Goal: Ask a question

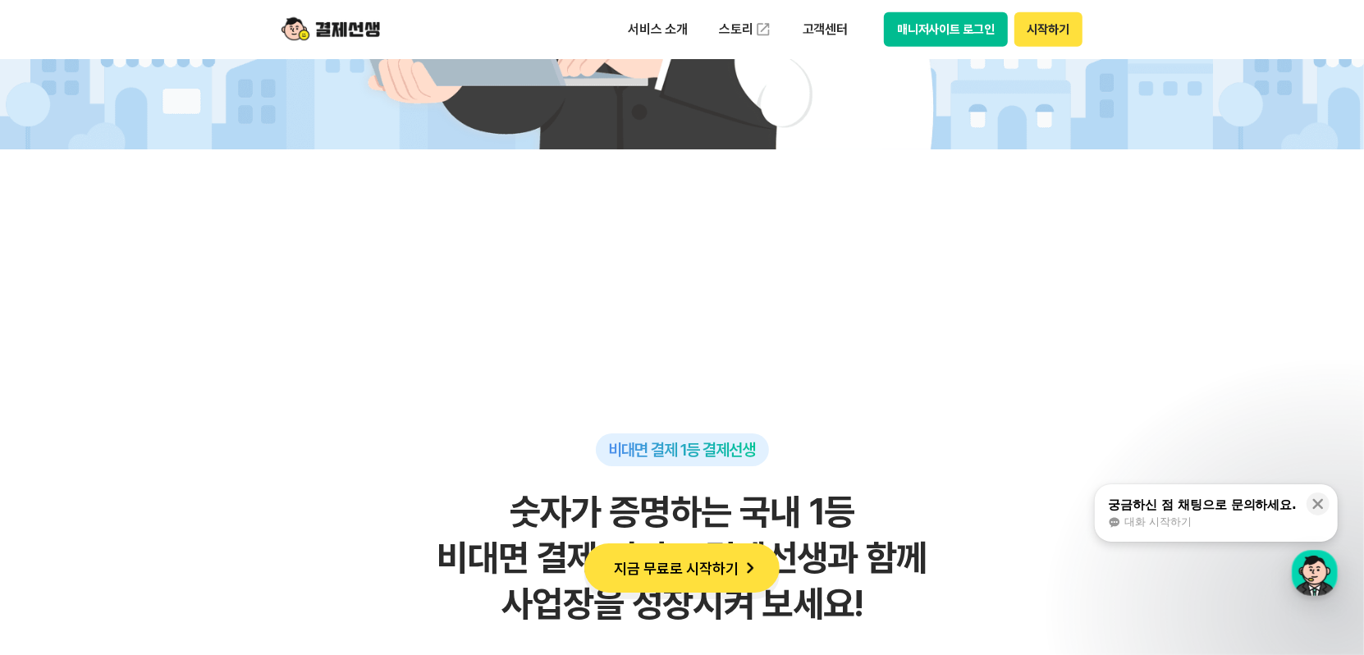
scroll to position [1067, 0]
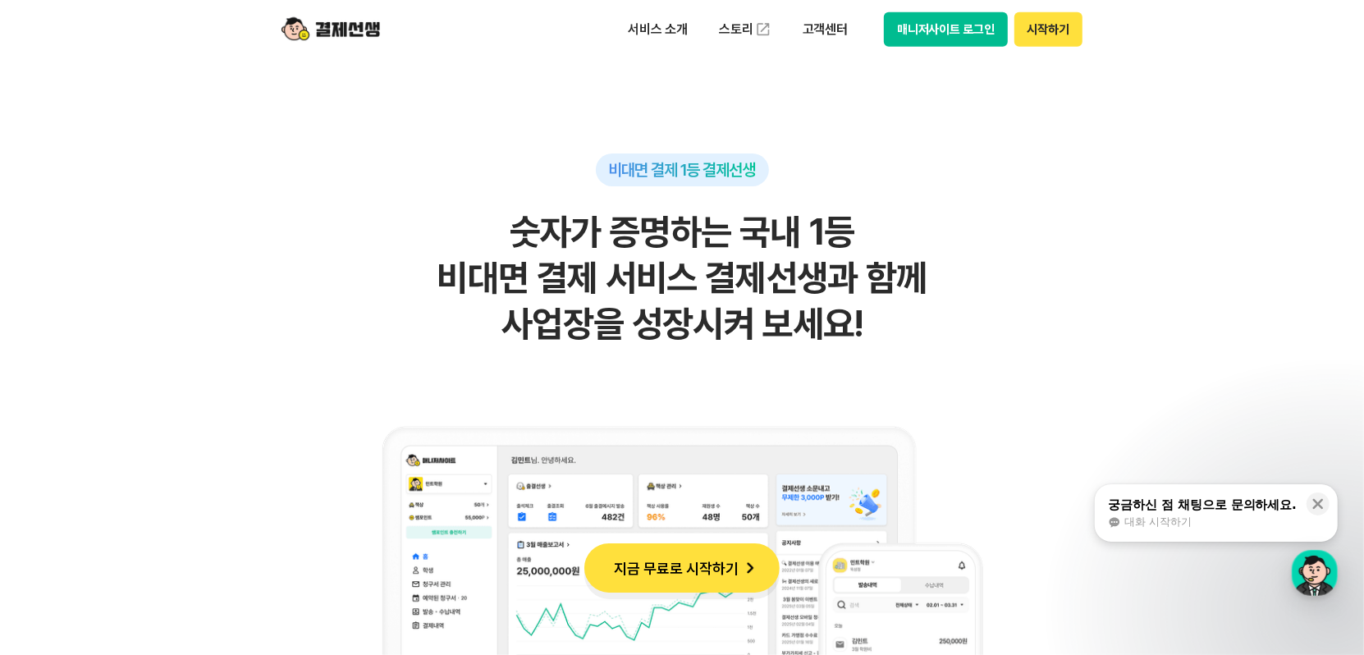
click at [1048, 34] on button "시작하기" at bounding box center [1048, 29] width 68 height 34
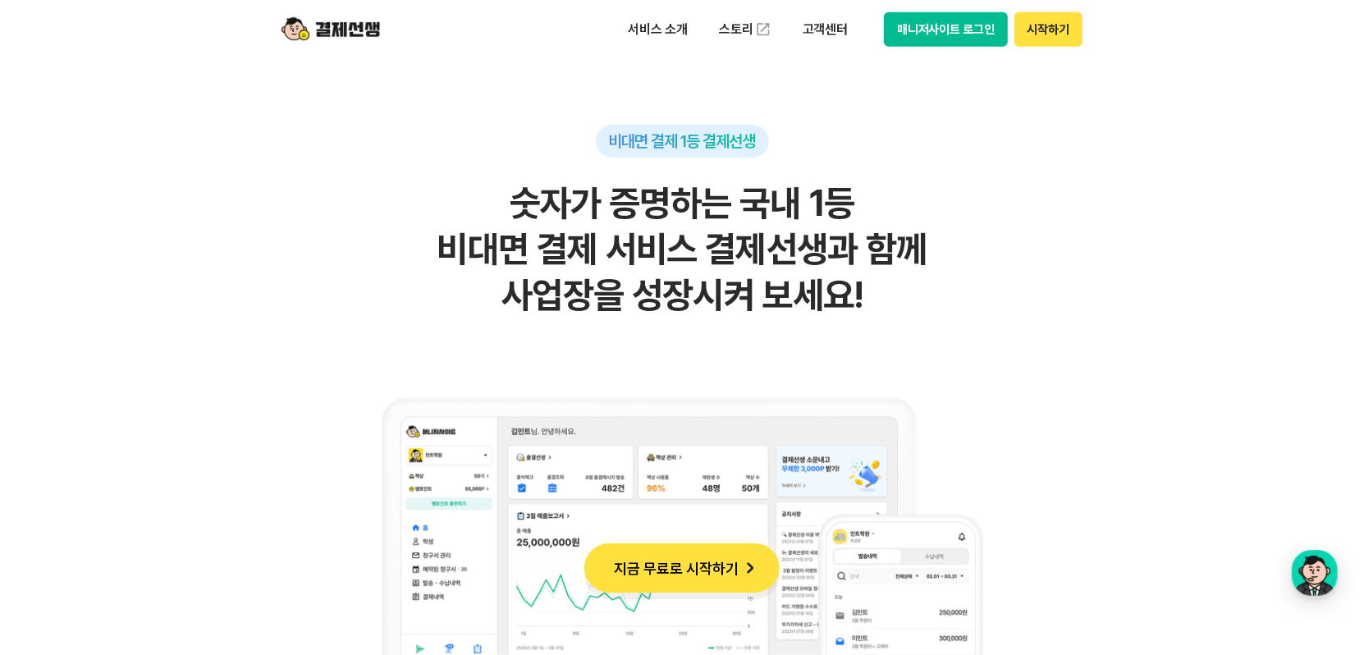
scroll to position [1231, 0]
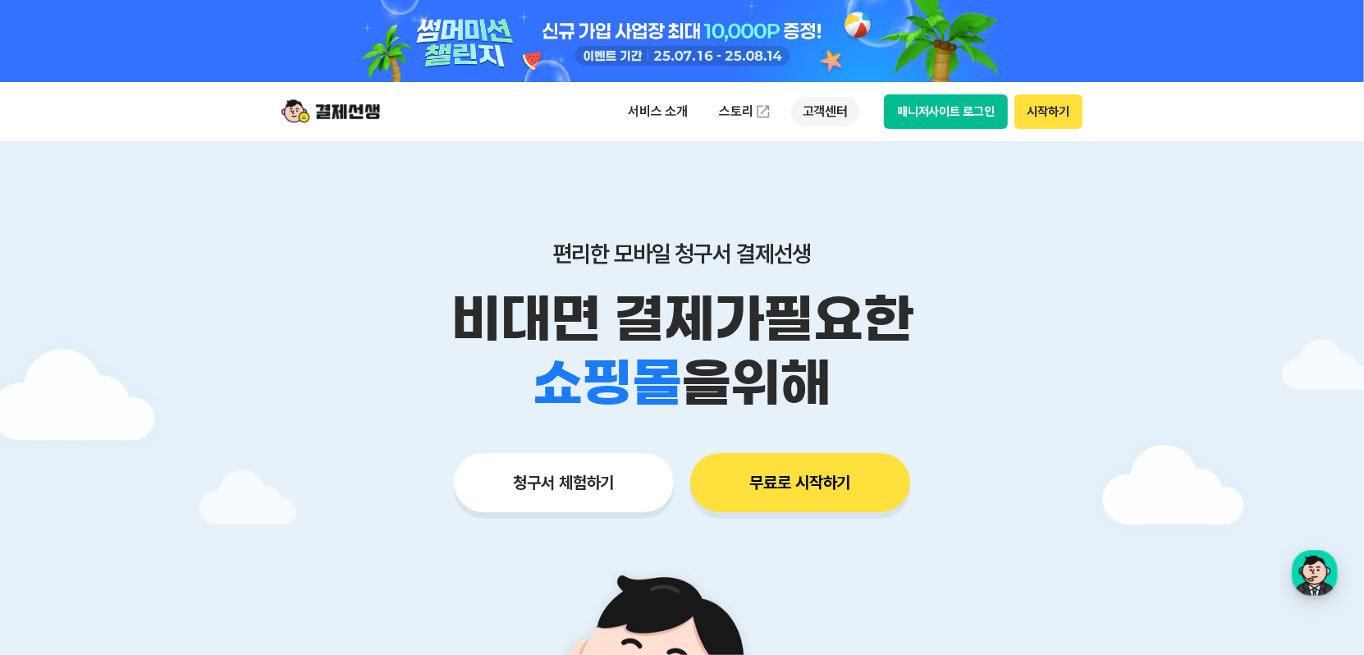
click at [816, 112] on p "고객센터" at bounding box center [825, 112] width 68 height 30
click at [978, 150] on div "편리한 모바일 청구서 결제선생 비대면 결제가 필요한 학원 공부방 호텔 쇼핑몰 병원 배달 보험사 항공사 골프장 을 위해 청구서 체험하기 무료로 …" at bounding box center [682, 343] width 840 height 405
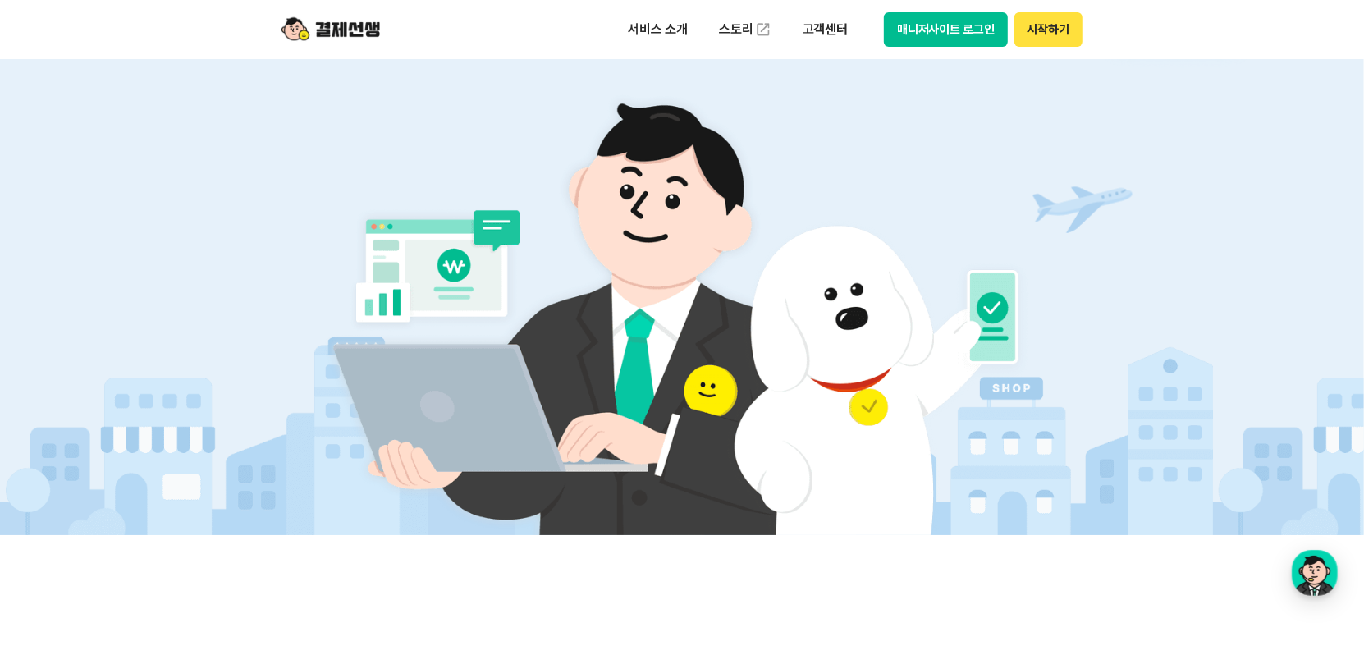
scroll to position [492, 0]
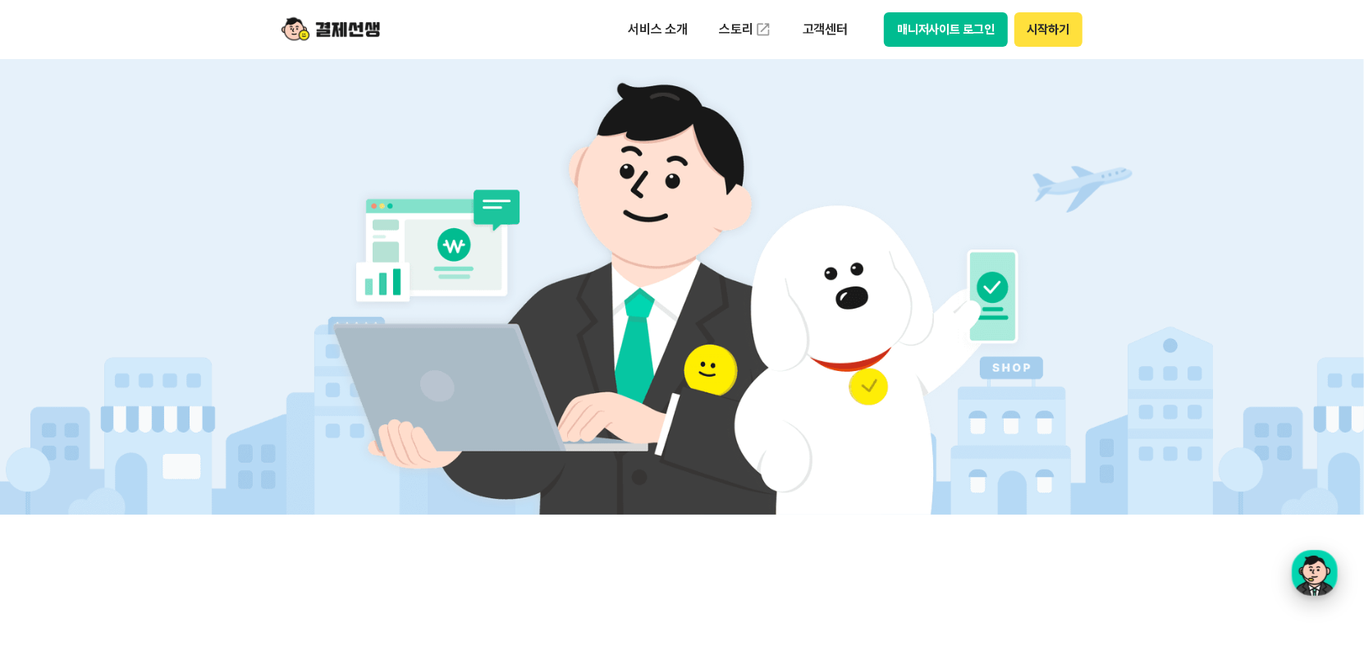
click at [1326, 577] on div "button" at bounding box center [1315, 573] width 46 height 46
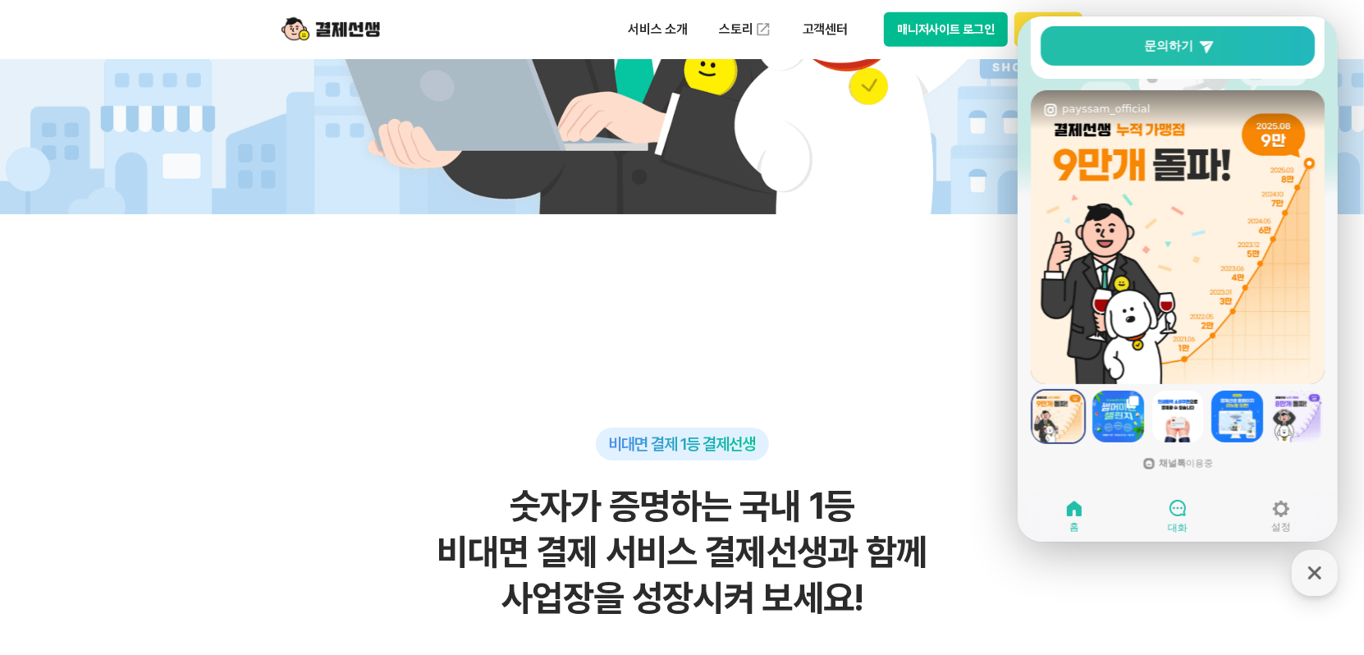
scroll to position [821, 0]
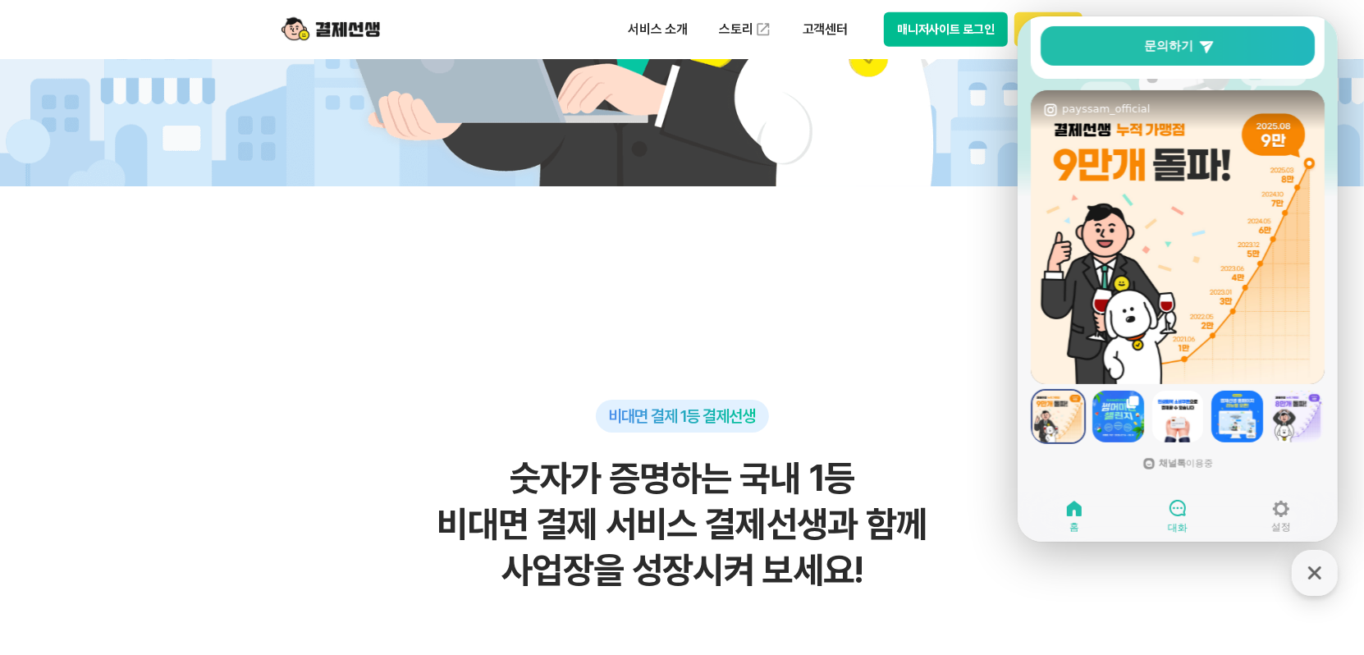
click at [1185, 518] on div at bounding box center [1177, 508] width 20 height 21
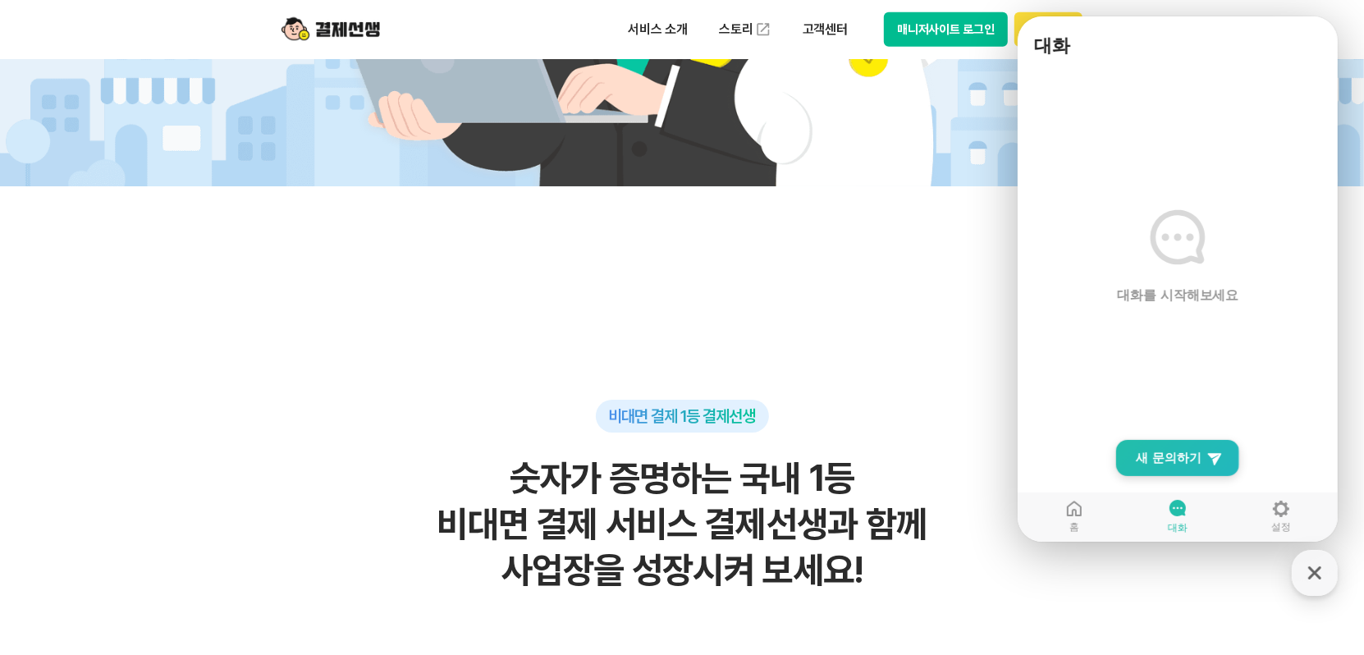
click at [1196, 452] on span "새 문의하기" at bounding box center [1168, 458] width 66 height 16
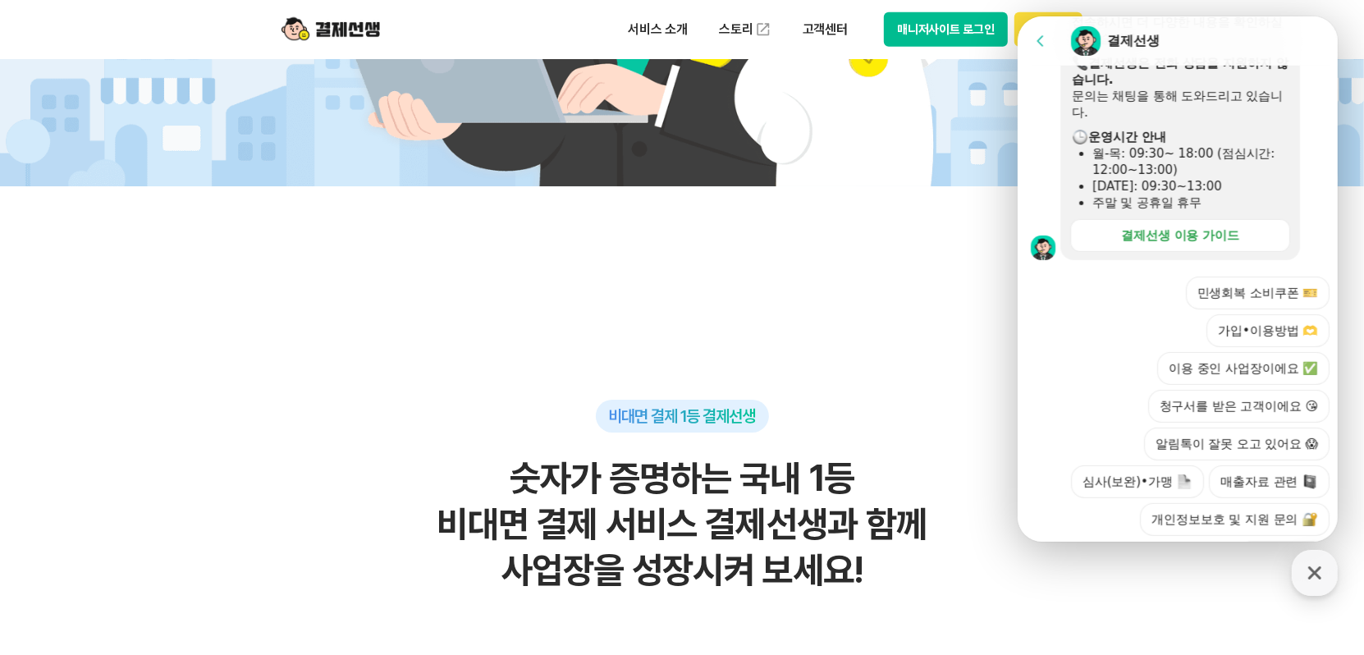
scroll to position [533, 0]
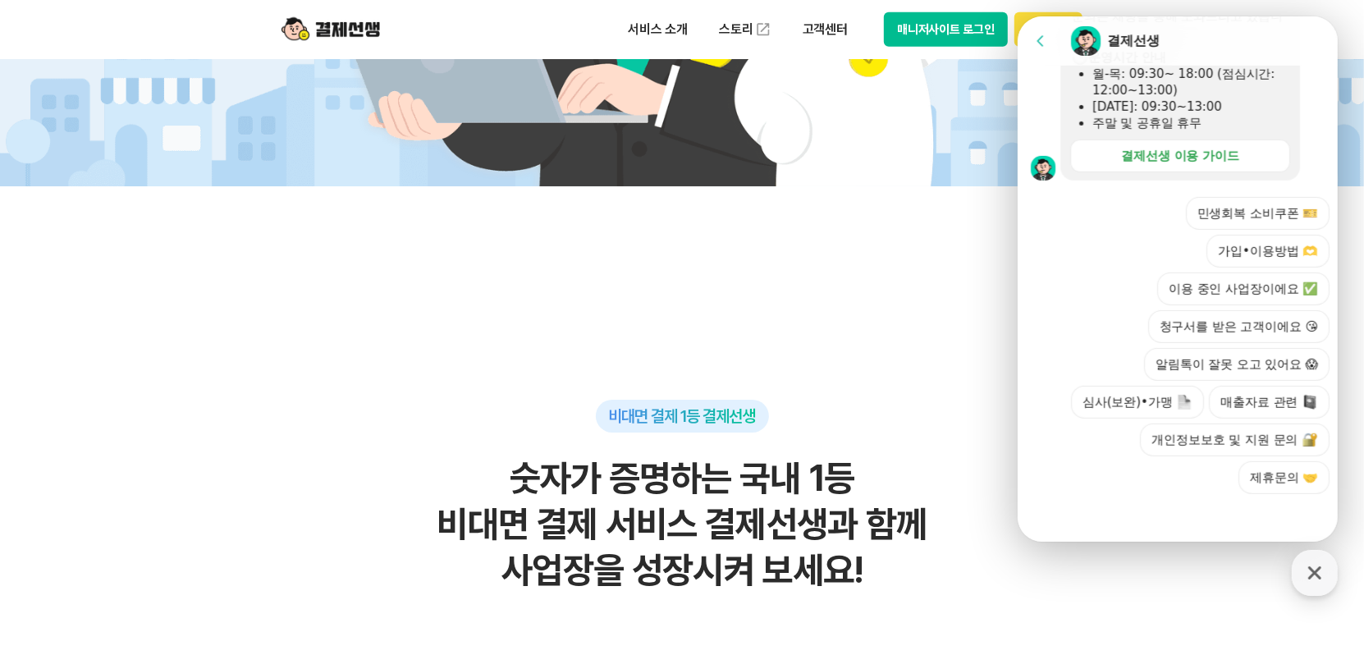
click at [1321, 578] on icon "button" at bounding box center [1315, 573] width 30 height 30
